Goal: Browse casually

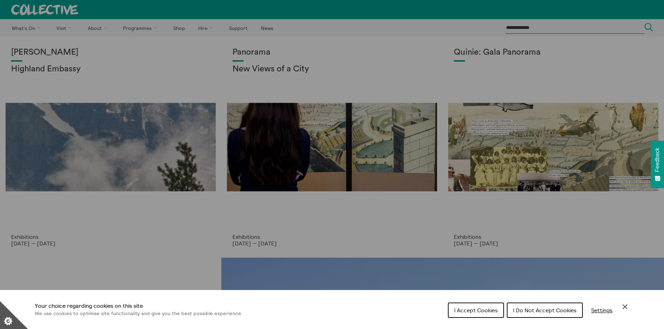
click at [369, 179] on div "Cookie preferences" at bounding box center [332, 164] width 664 height 329
drag, startPoint x: 481, startPoint y: 312, endPoint x: 478, endPoint y: 316, distance: 5.2
click at [480, 312] on span "I Accept Cookies" at bounding box center [476, 310] width 44 height 7
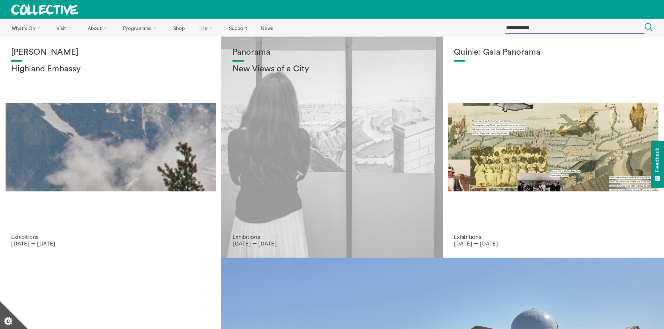
click at [329, 127] on div "Panorama New Views of a City" at bounding box center [332, 141] width 199 height 186
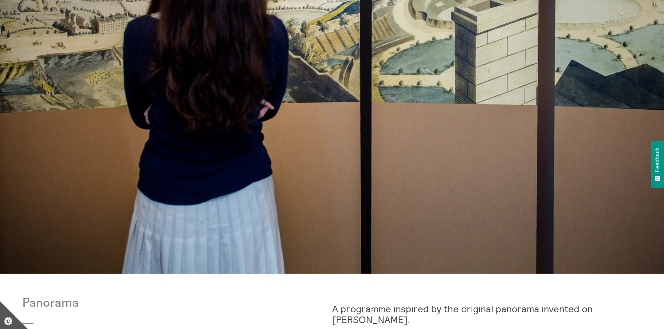
scroll to position [31, 0]
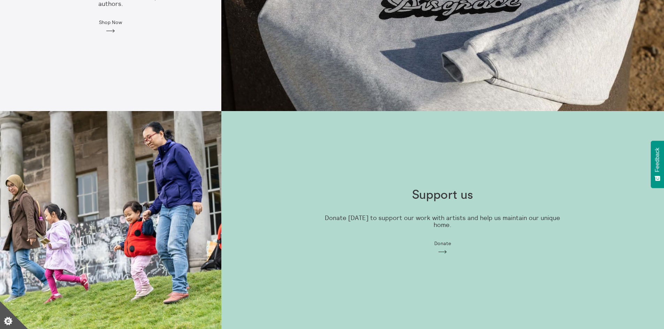
scroll to position [729, 0]
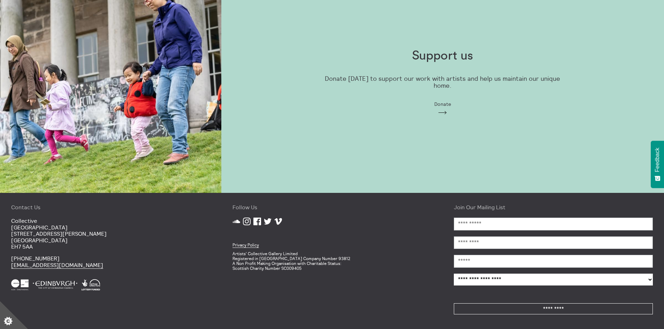
click at [247, 221] on icon "Instagram" at bounding box center [247, 222] width 8 height 8
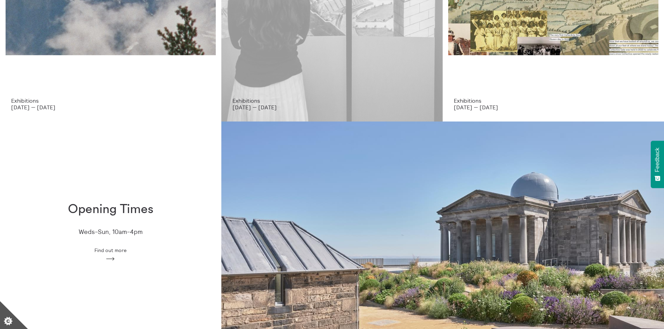
scroll to position [0, 0]
